Goal: Information Seeking & Learning: Learn about a topic

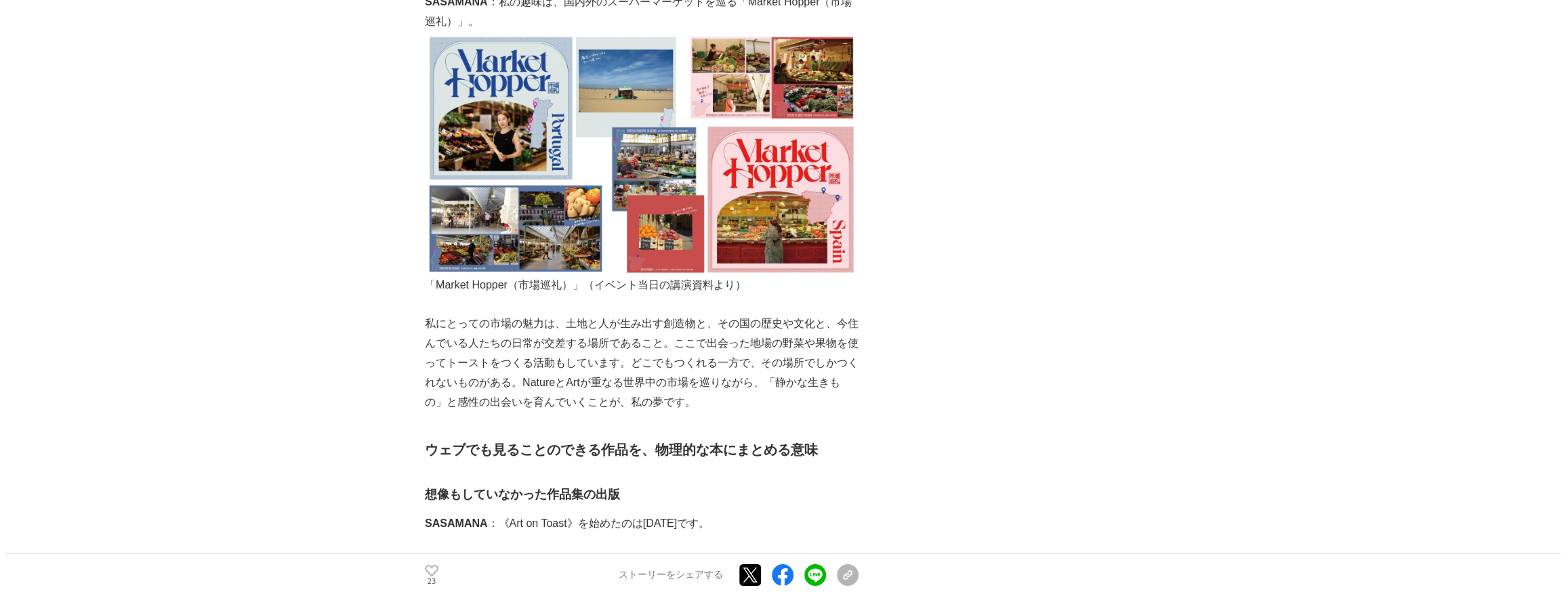
scroll to position [4140, 0]
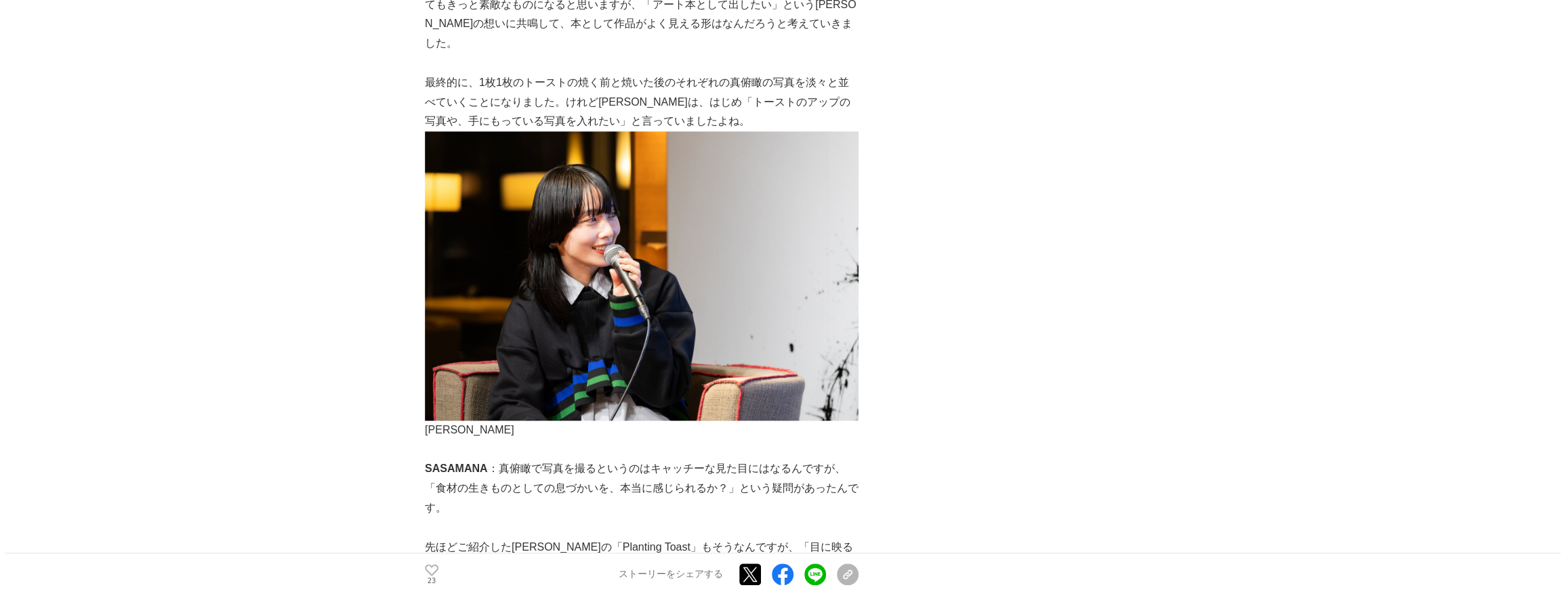
scroll to position [5408, 0]
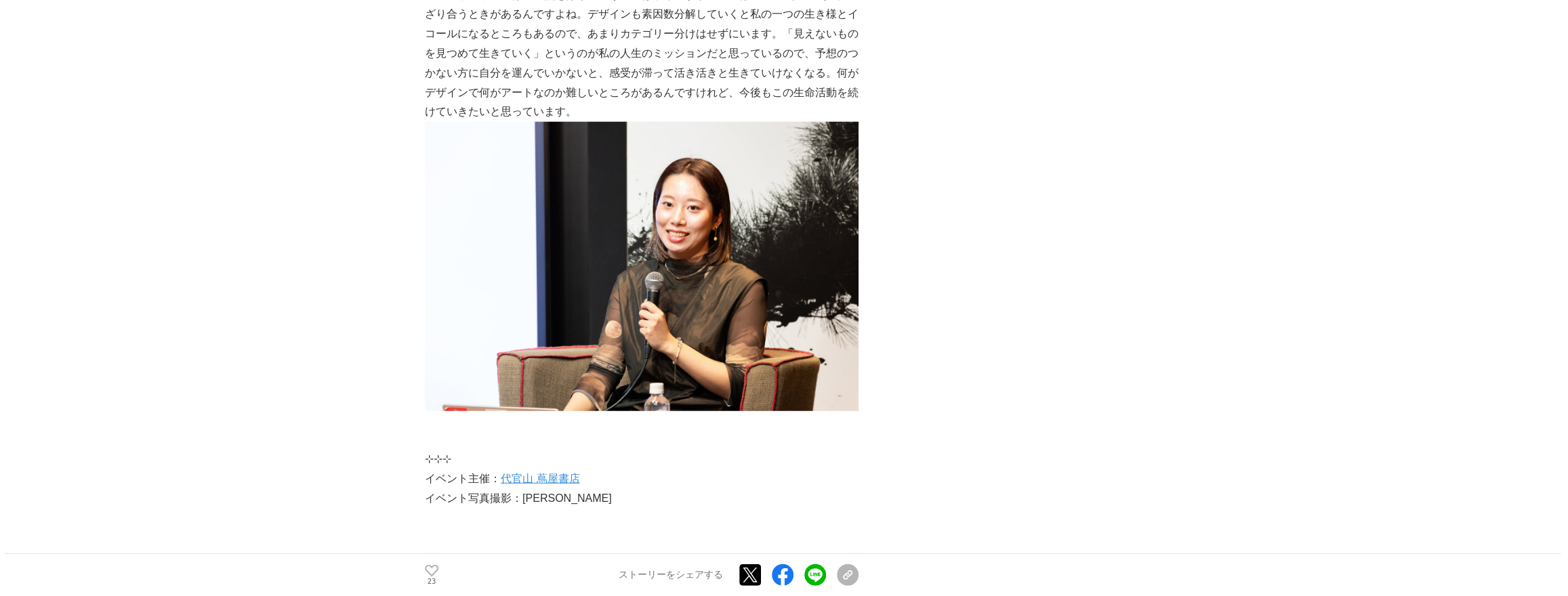
scroll to position [11929, 0]
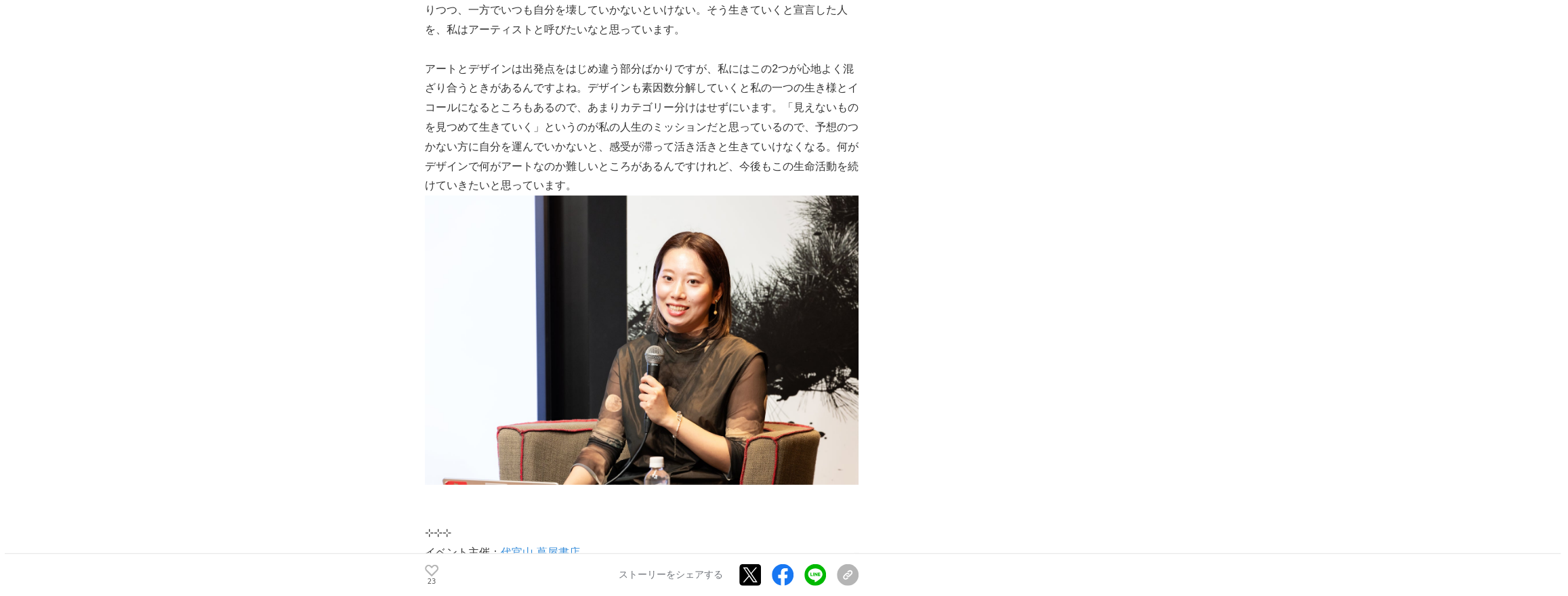
scroll to position [11573, 0]
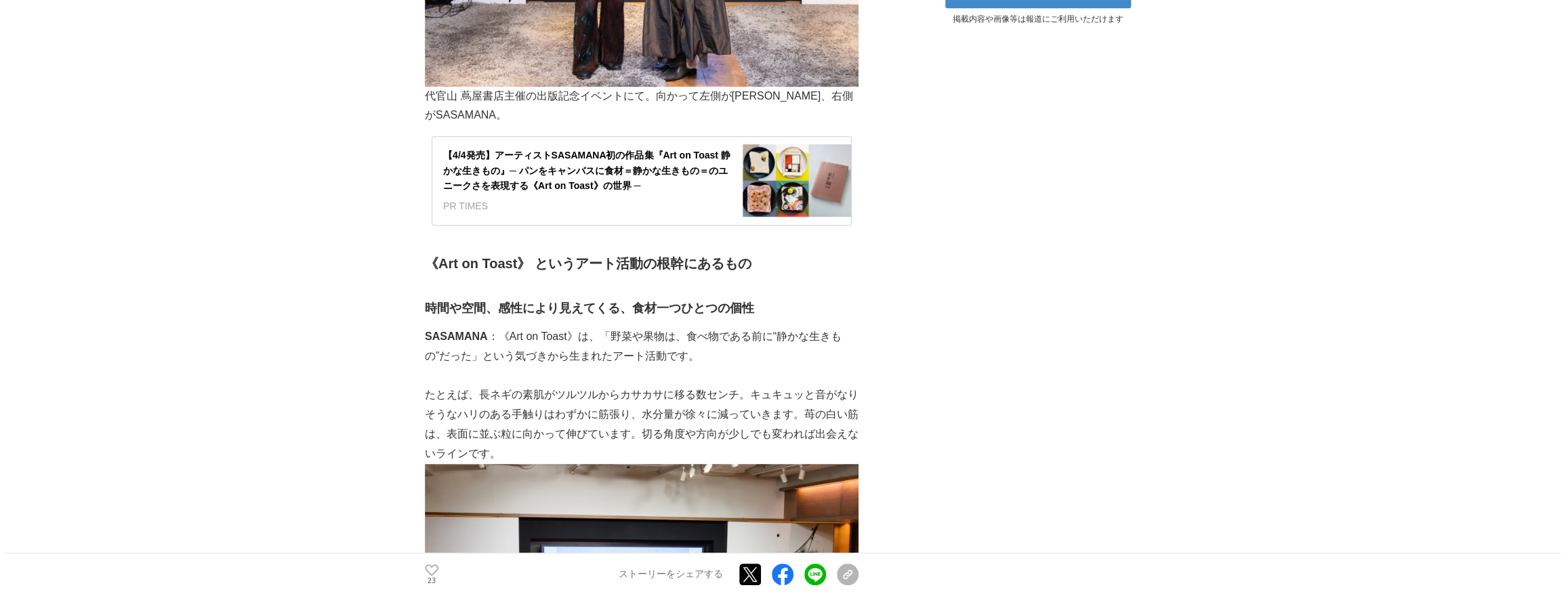
scroll to position [778, 0]
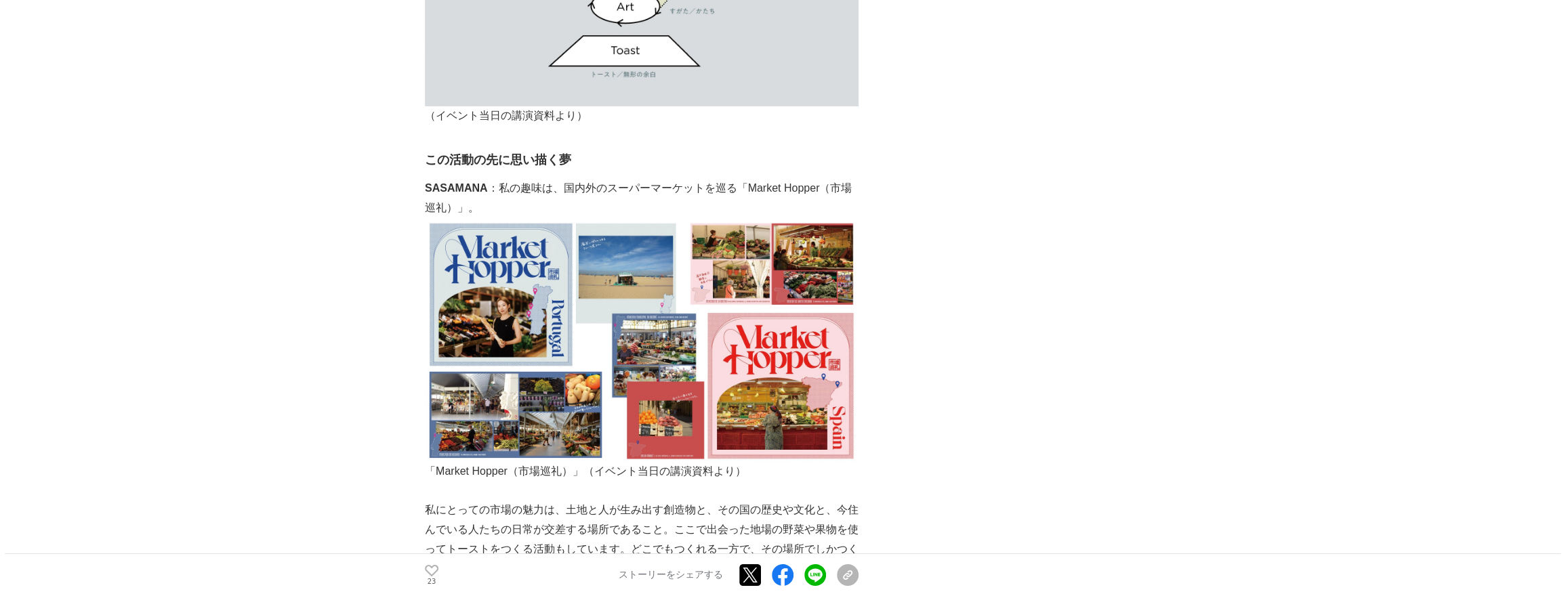
scroll to position [3527, 0]
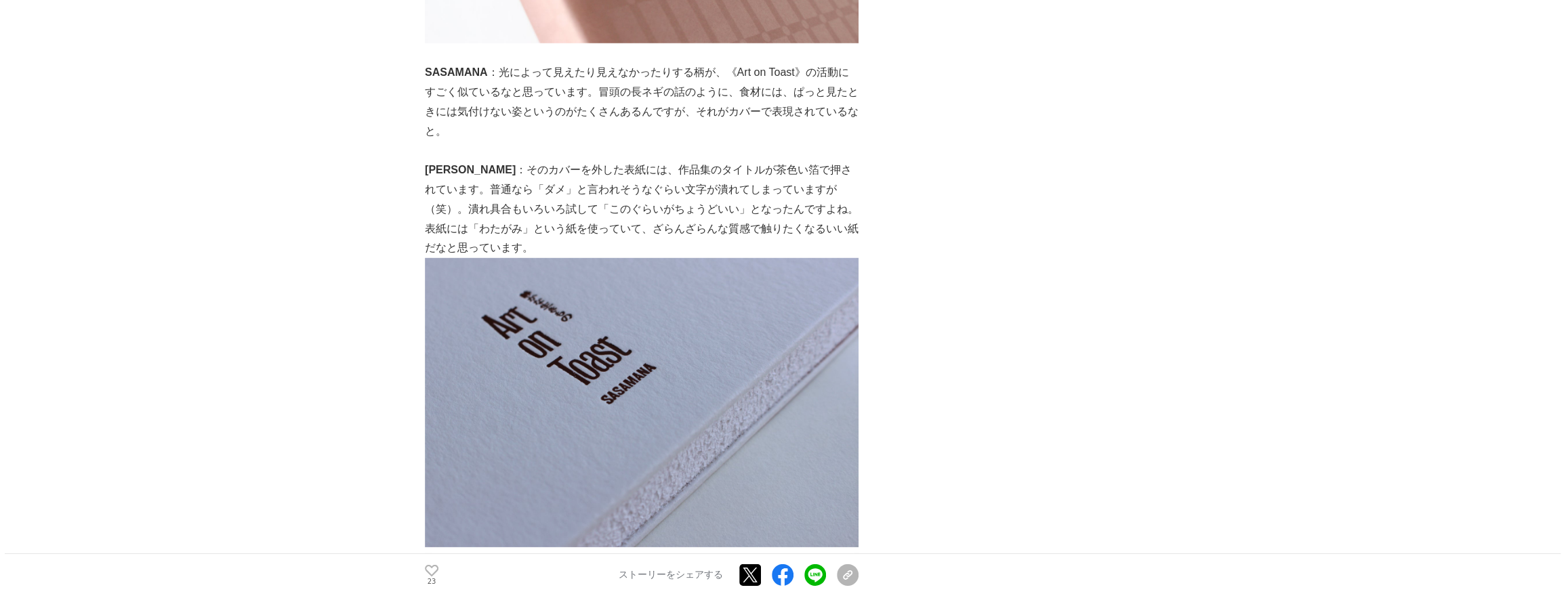
scroll to position [7545, 0]
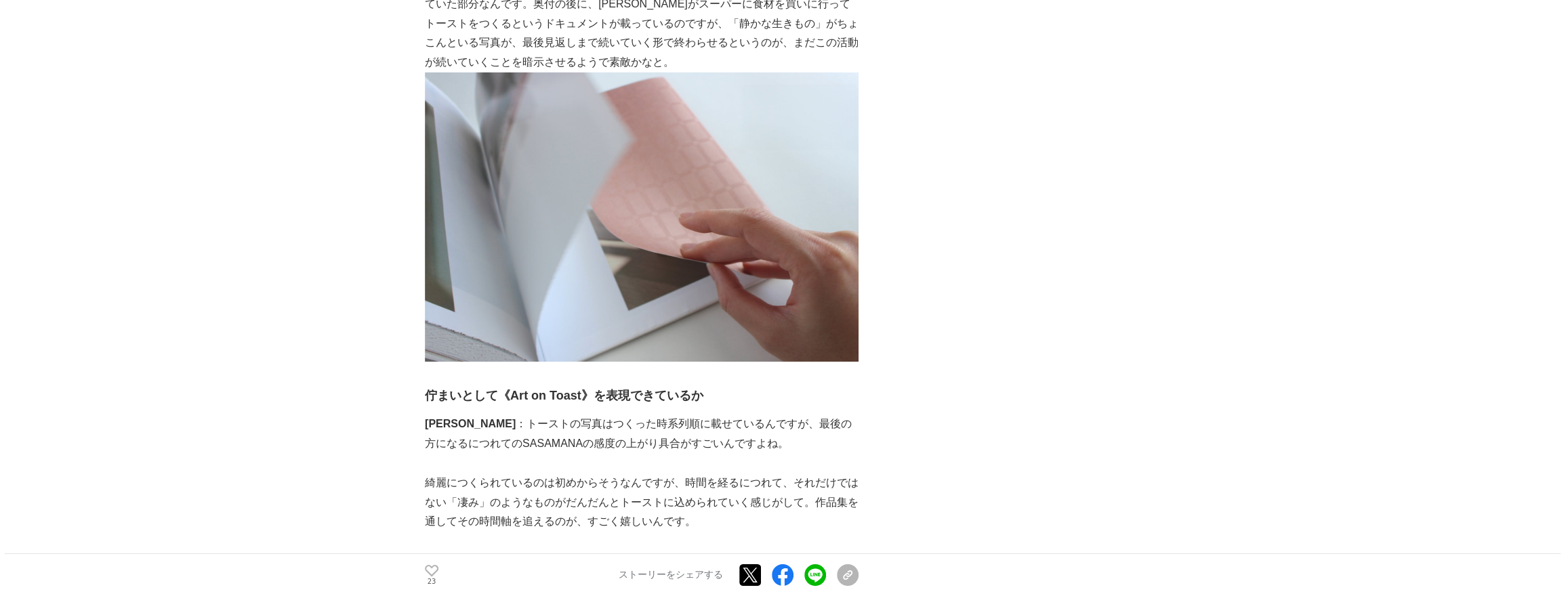
scroll to position [8307, 0]
